Goal: Find specific page/section: Find specific page/section

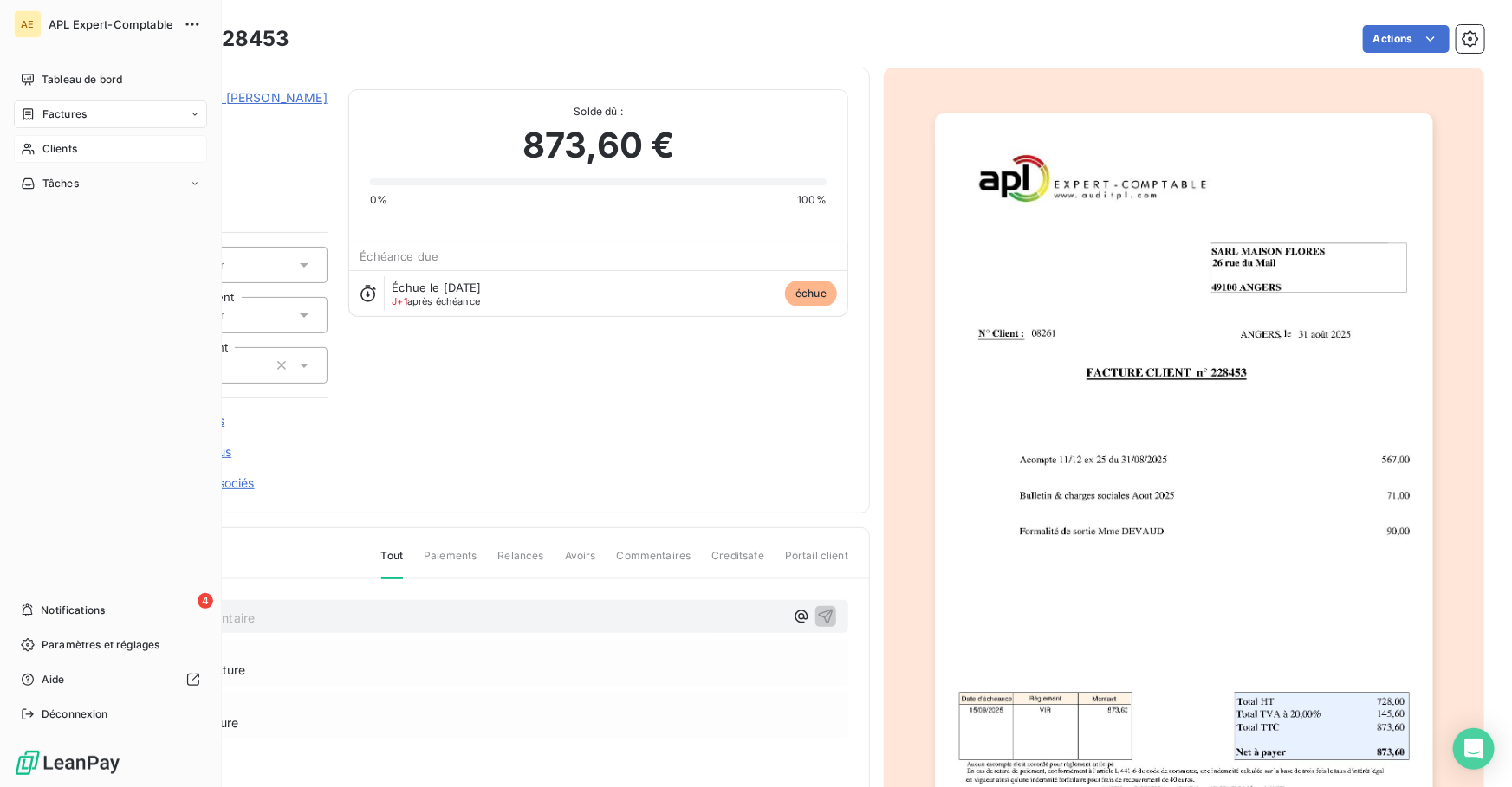
click at [49, 147] on span "Clients" at bounding box center [60, 149] width 35 height 16
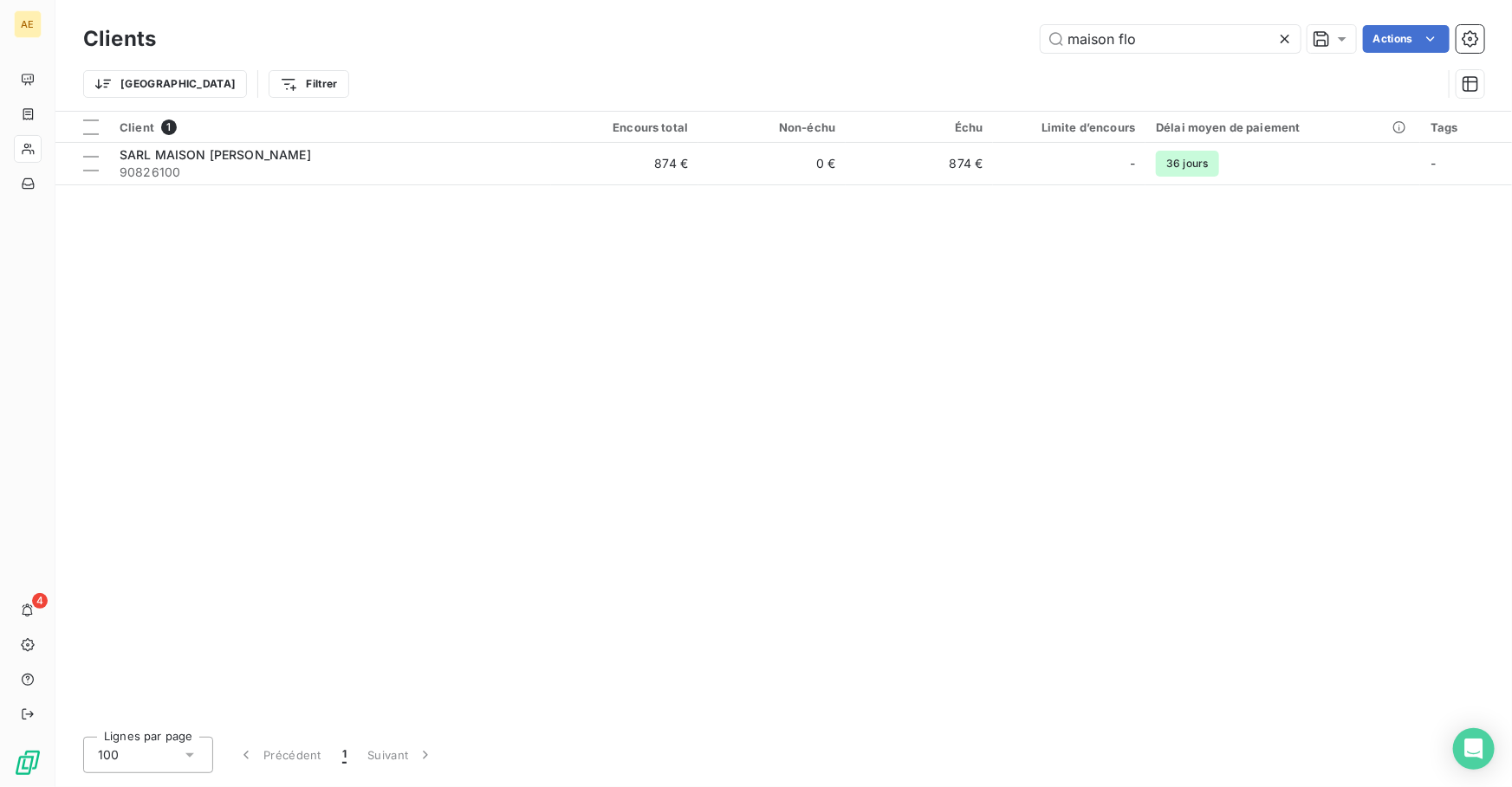
drag, startPoint x: 1147, startPoint y: 38, endPoint x: 966, endPoint y: 38, distance: 181.0
click at [966, 38] on div "maison flo Actions" at bounding box center [830, 39] width 1307 height 27
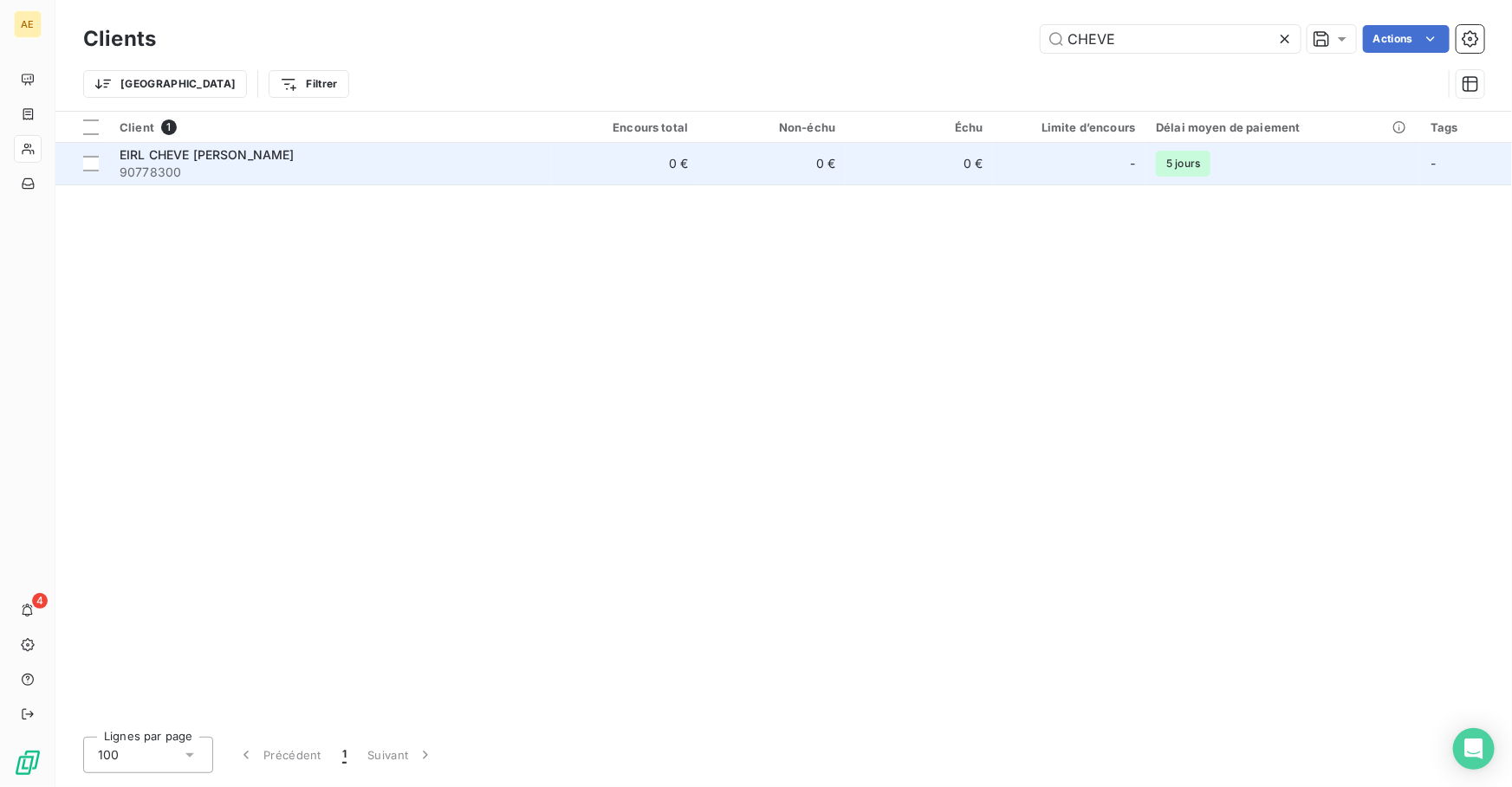
type input "CHEVE"
click at [294, 171] on span "90778300" at bounding box center [330, 172] width 421 height 17
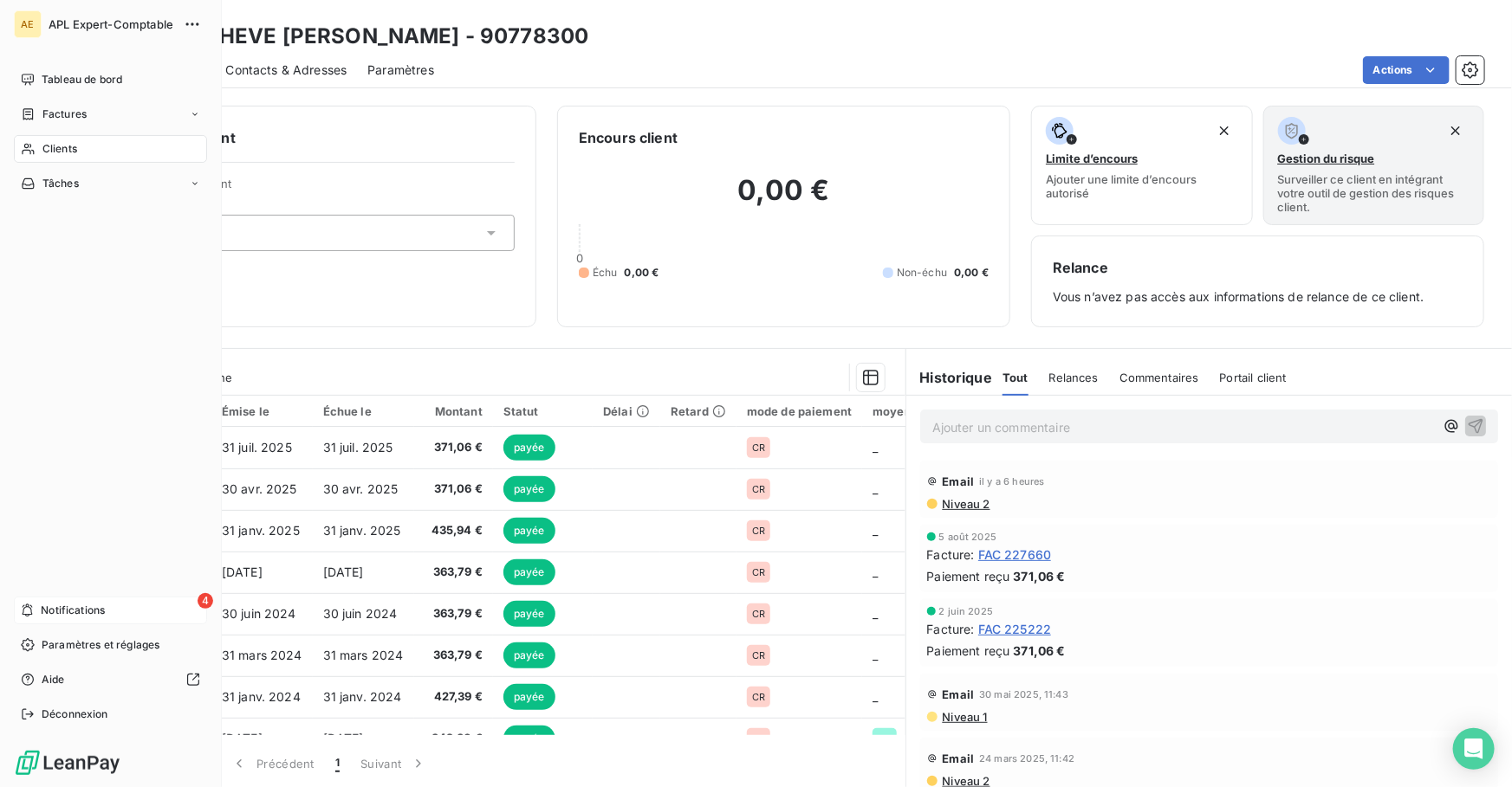
click at [64, 615] on span "Notifications" at bounding box center [73, 610] width 64 height 16
click at [62, 155] on span "Clients" at bounding box center [60, 149] width 35 height 16
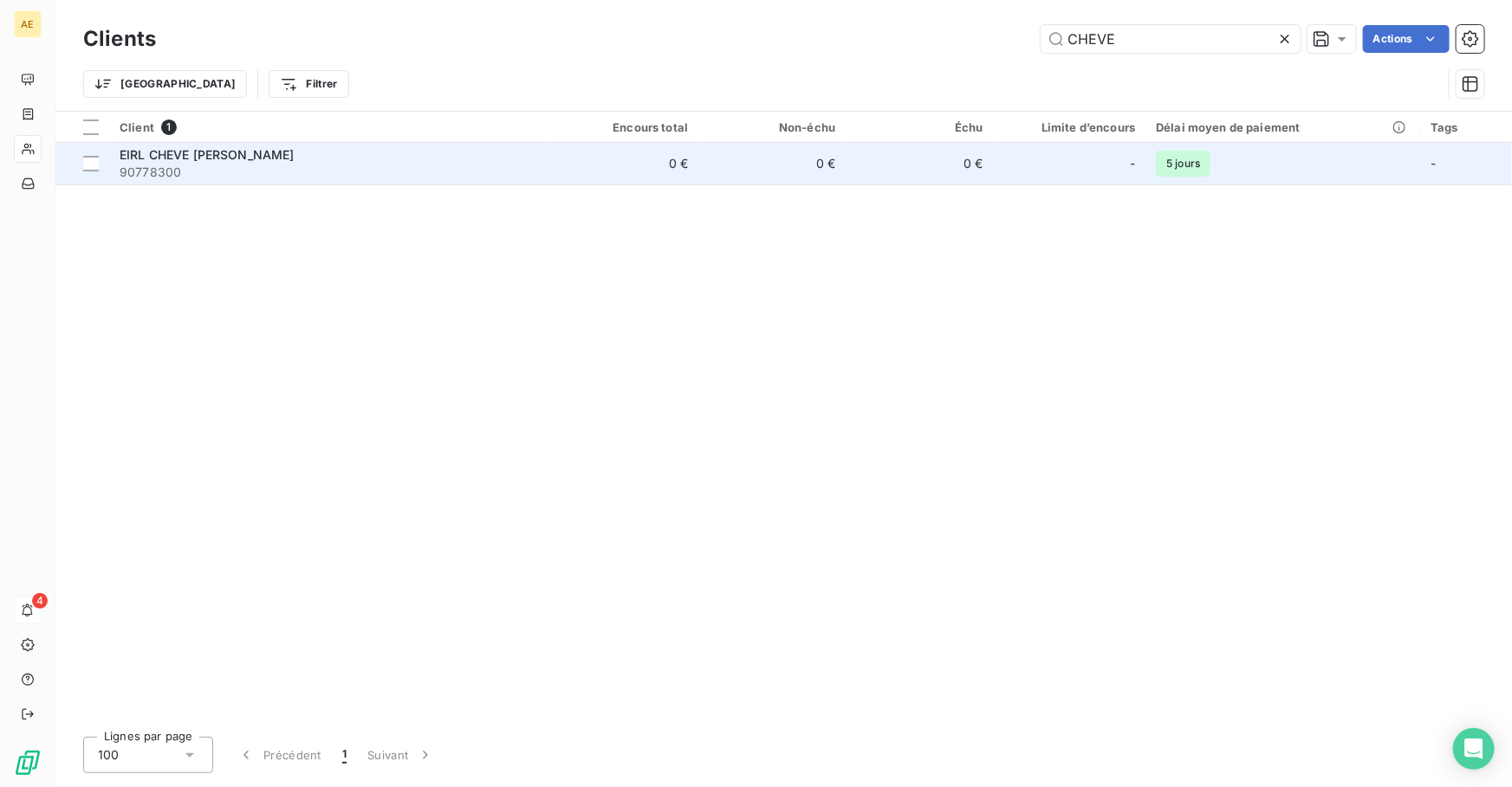
click at [194, 180] on span "90778300" at bounding box center [330, 172] width 421 height 17
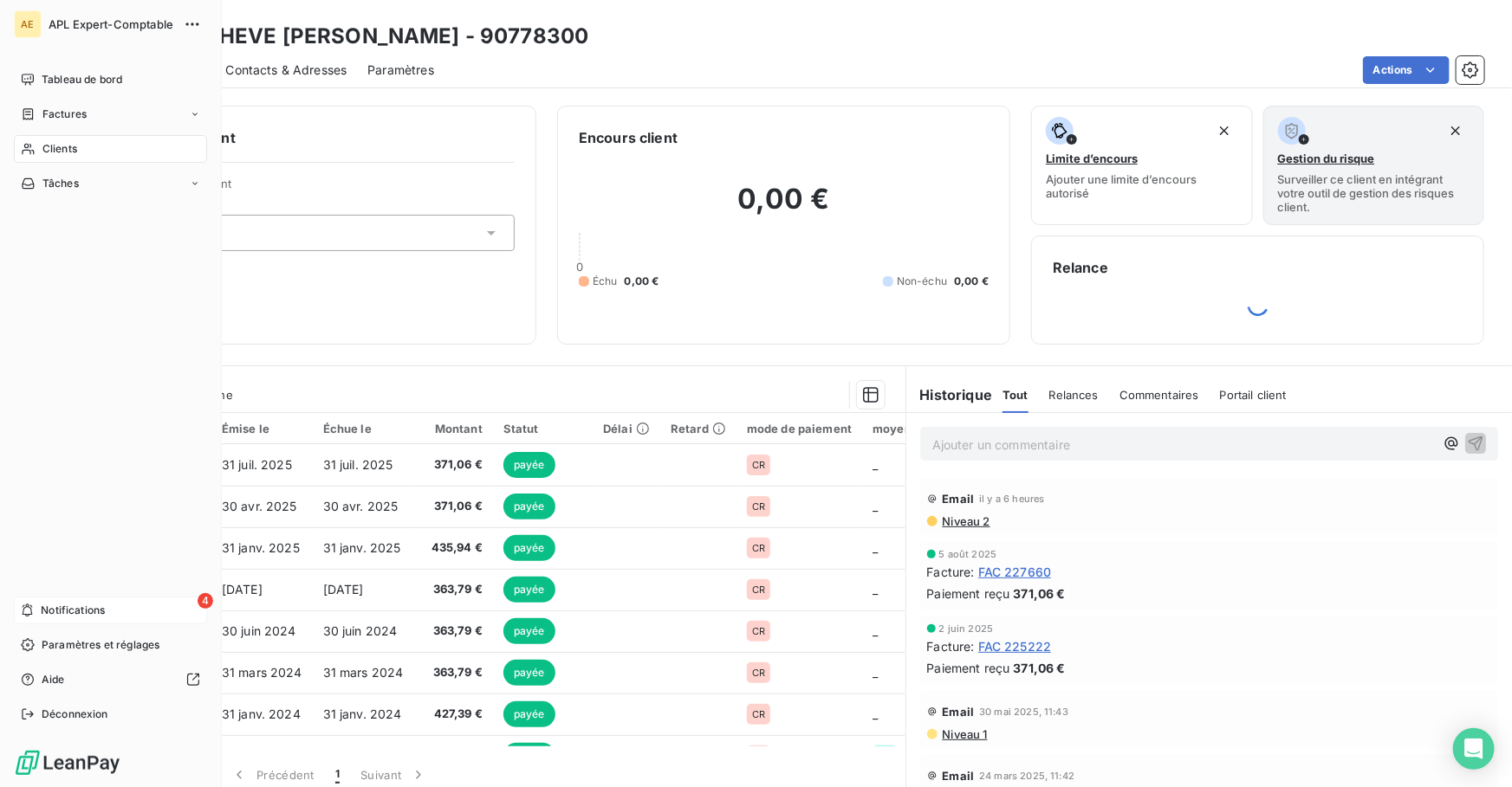
click at [77, 154] on span "Clients" at bounding box center [60, 149] width 35 height 16
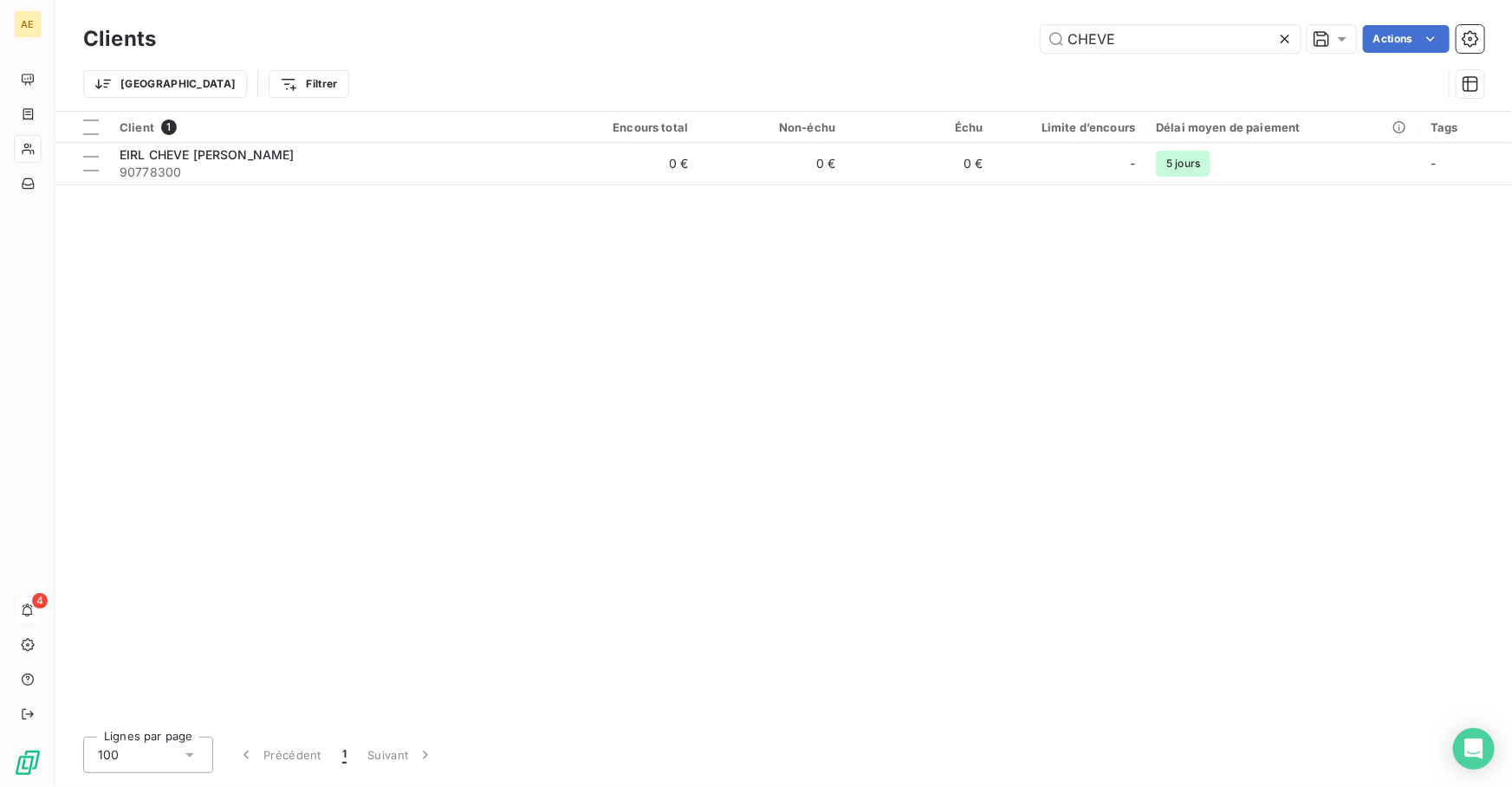
drag, startPoint x: 1131, startPoint y: 40, endPoint x: 937, endPoint y: 33, distance: 194.1
click at [937, 33] on div "CHEVE Actions" at bounding box center [830, 39] width 1307 height 27
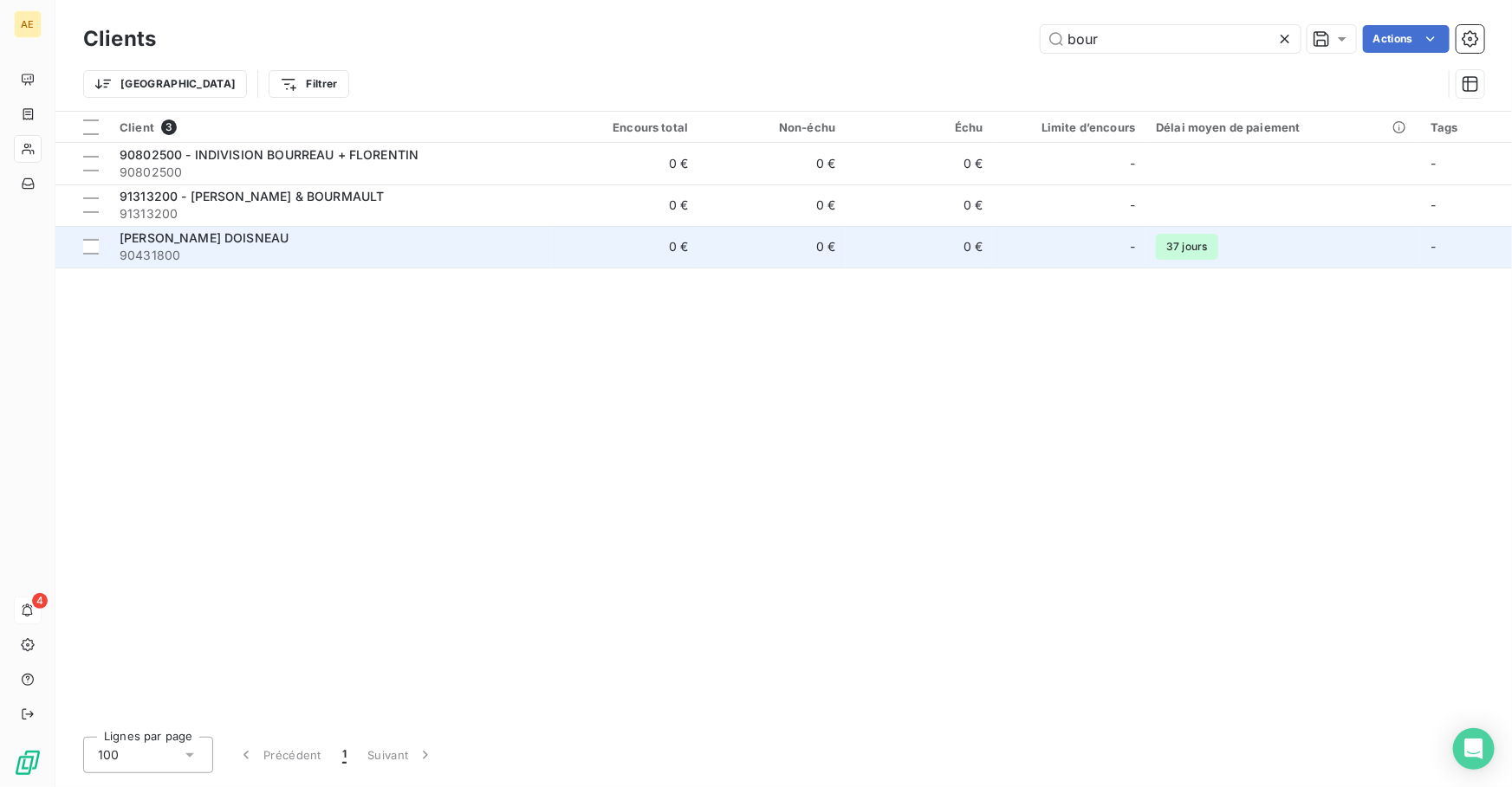
type input "bour"
click at [269, 247] on span "90431800" at bounding box center [330, 255] width 421 height 17
